Goal: Check status: Check status

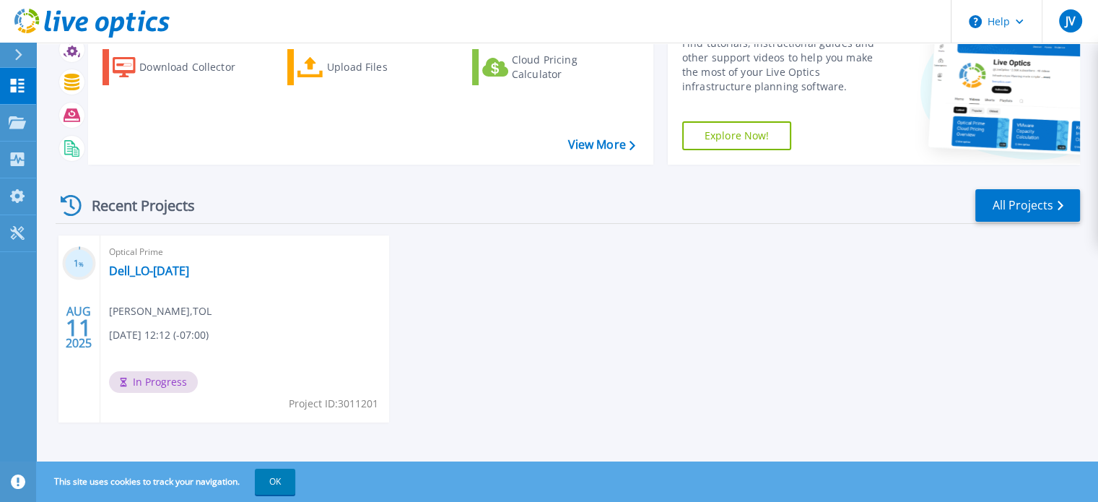
scroll to position [82, 0]
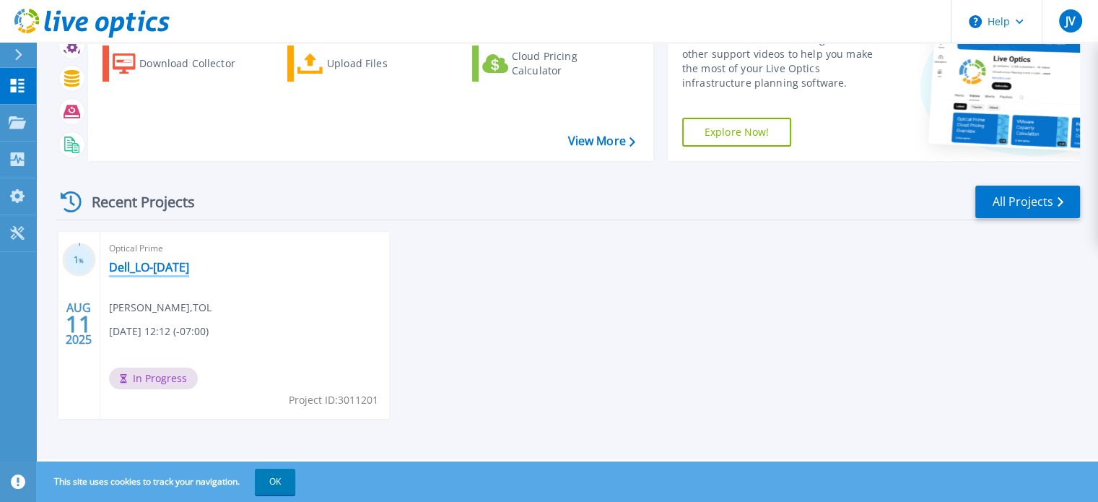
click at [165, 265] on link "Dell_LO-[DATE]" at bounding box center [149, 267] width 80 height 14
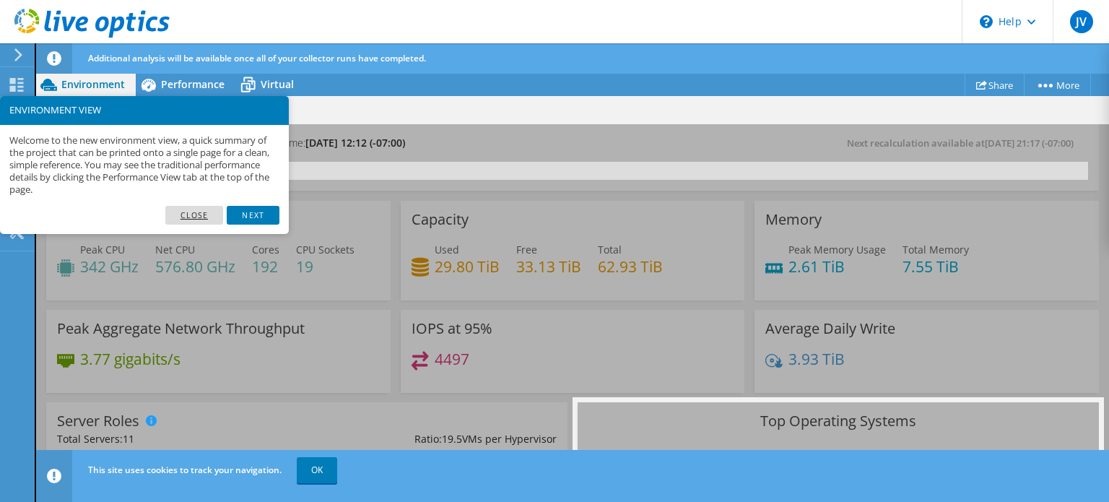
click at [203, 214] on link "Close" at bounding box center [194, 215] width 58 height 19
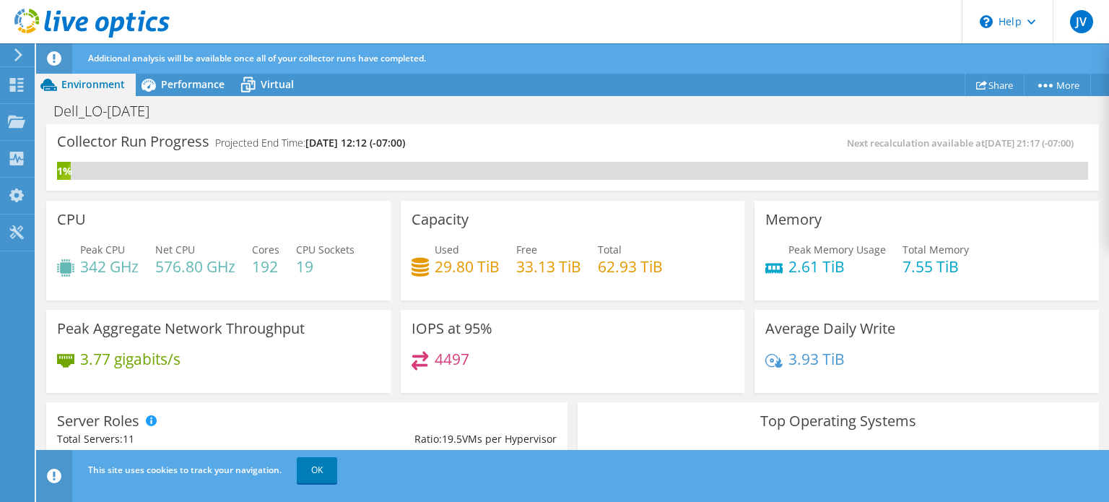
scroll to position [217, 0]
click at [325, 475] on link "OK" at bounding box center [317, 470] width 40 height 26
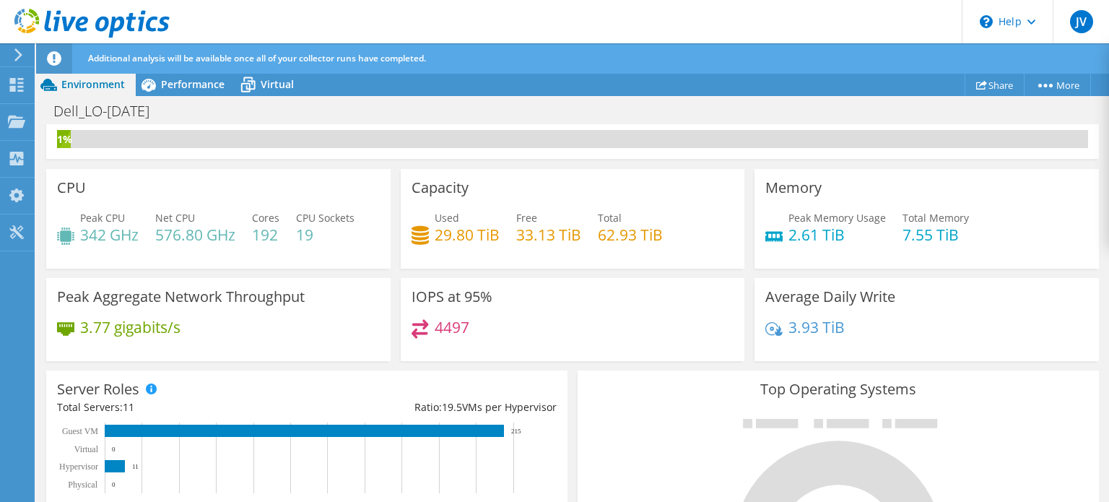
scroll to position [0, 0]
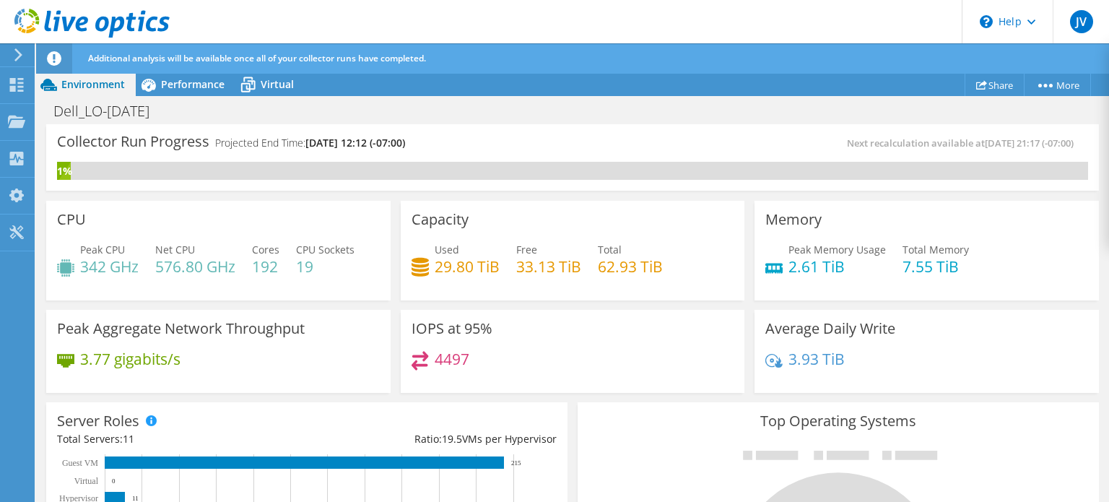
click at [18, 24] on icon at bounding box center [91, 24] width 155 height 30
